Goal: Task Accomplishment & Management: Use online tool/utility

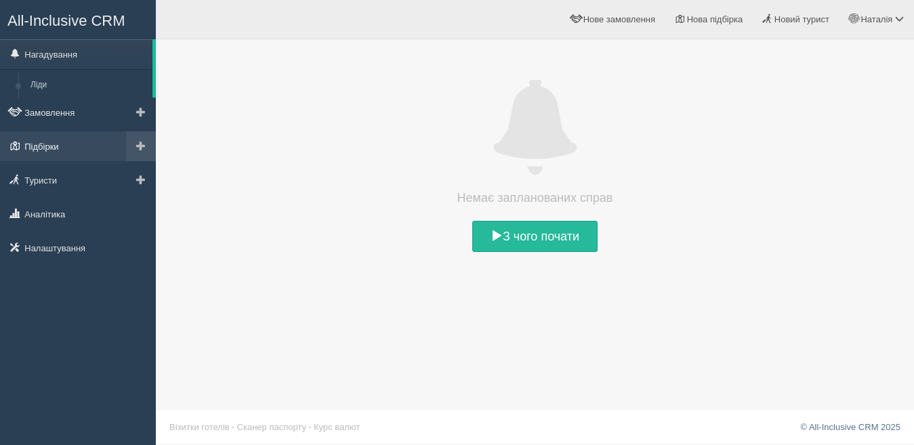
click at [122, 149] on link "Підбірки" at bounding box center [78, 146] width 156 height 30
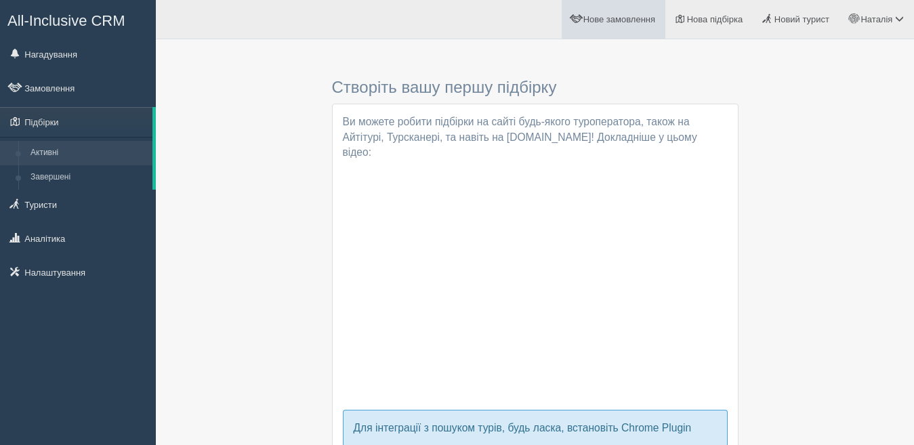
click at [609, 19] on span "Нове замовлення" at bounding box center [620, 19] width 72 height 10
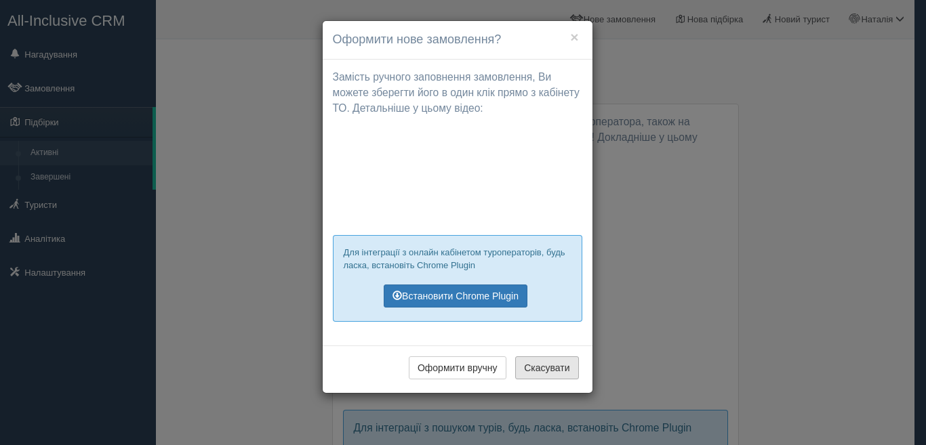
click at [544, 363] on button "Скасувати" at bounding box center [546, 368] width 63 height 23
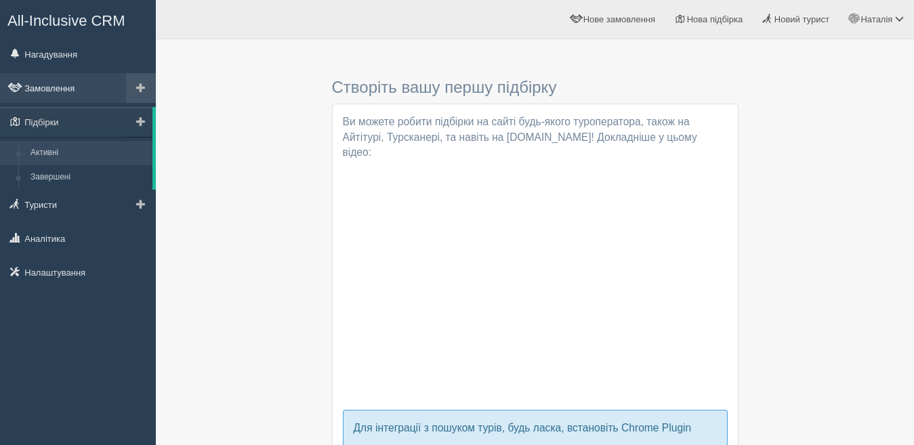
click at [87, 88] on link "Замовлення" at bounding box center [78, 88] width 156 height 30
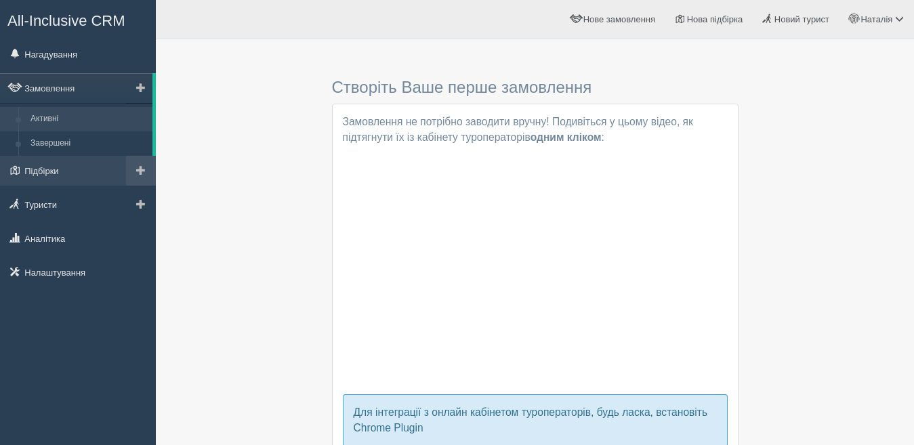
click at [144, 169] on span at bounding box center [140, 169] width 9 height 9
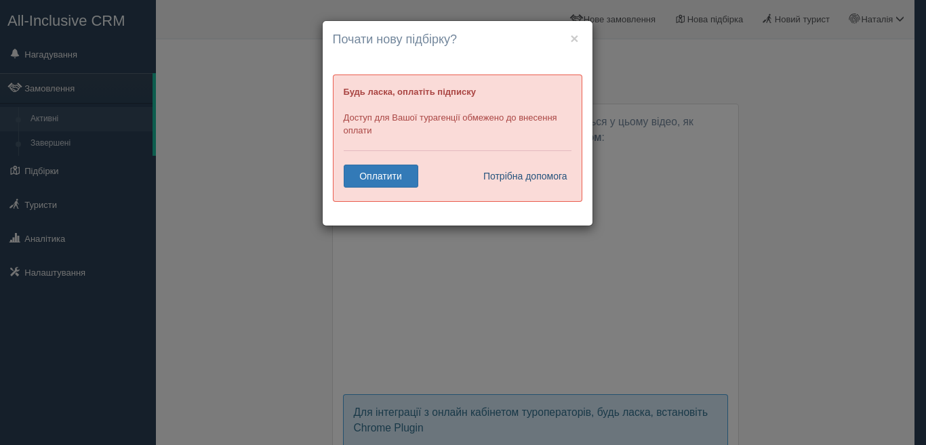
click at [488, 176] on link "Потрібна допомога" at bounding box center [521, 176] width 94 height 23
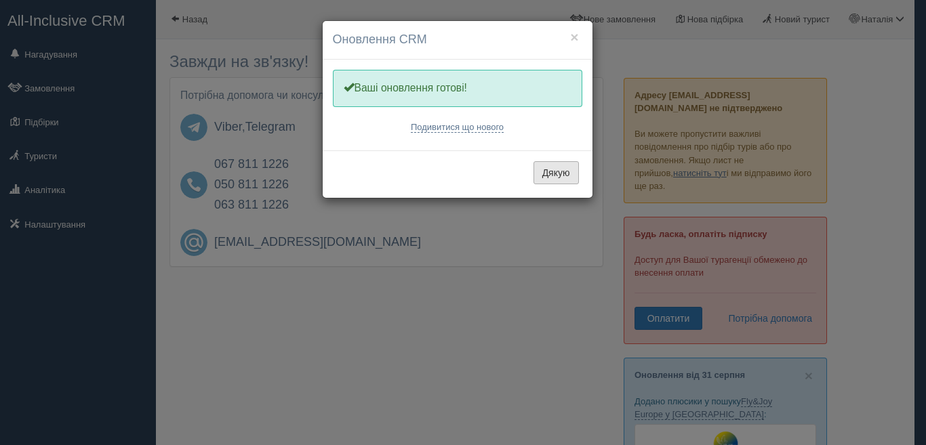
click at [544, 175] on button "Дякую" at bounding box center [555, 172] width 45 height 23
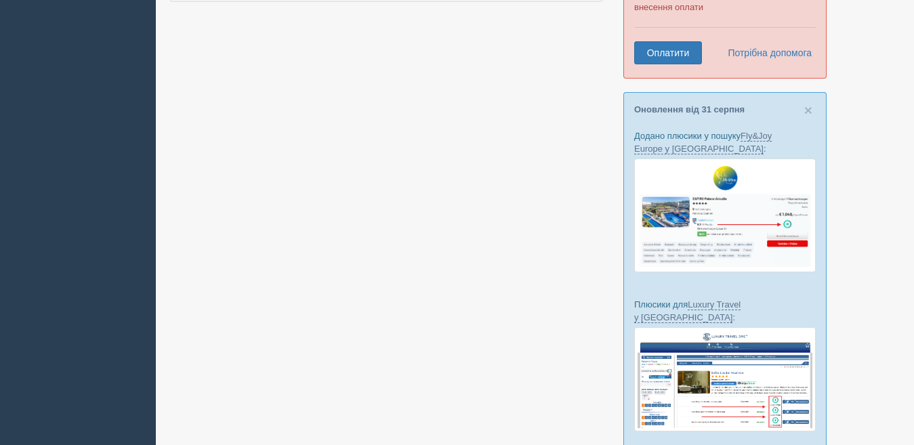
scroll to position [252, 0]
